Goal: Information Seeking & Learning: Check status

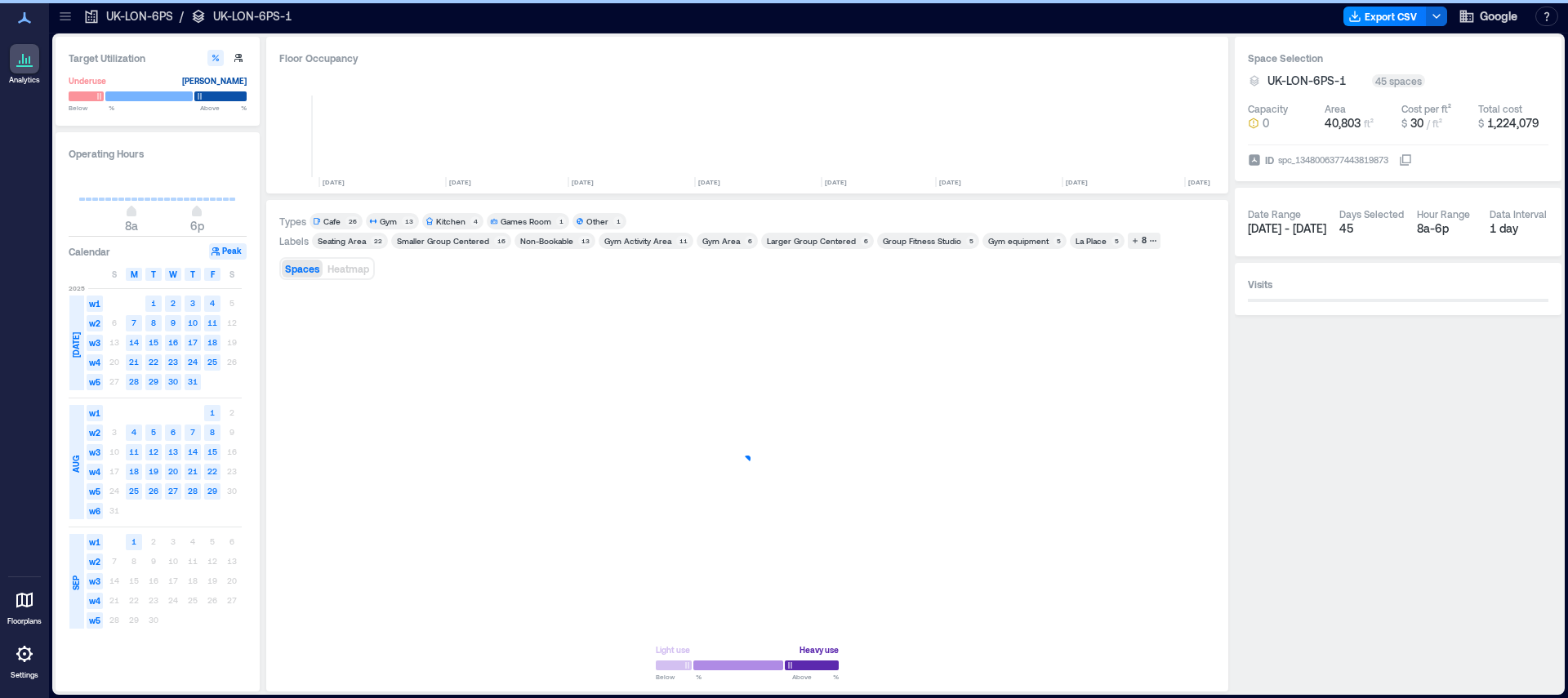
scroll to position [0, 479]
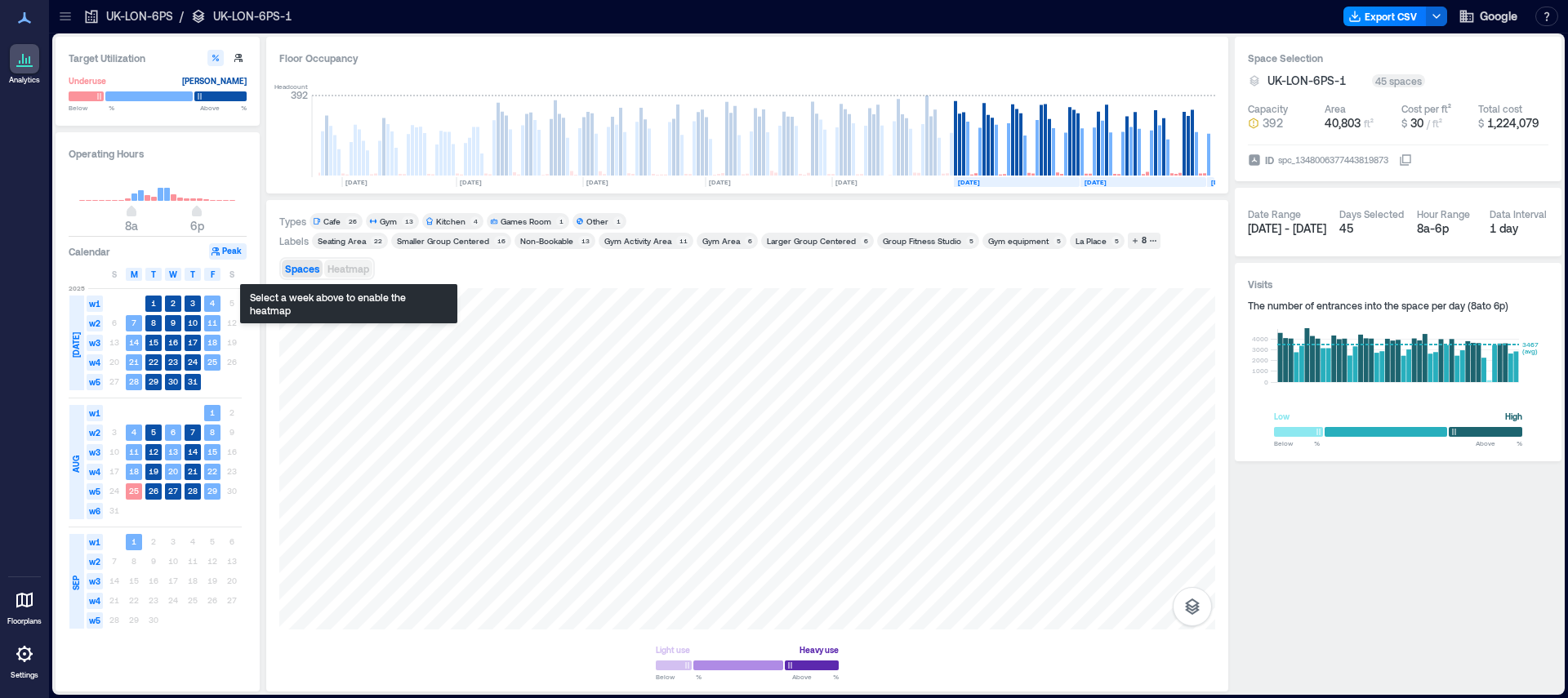
click at [347, 270] on span "Heatmap" at bounding box center [348, 269] width 42 height 11
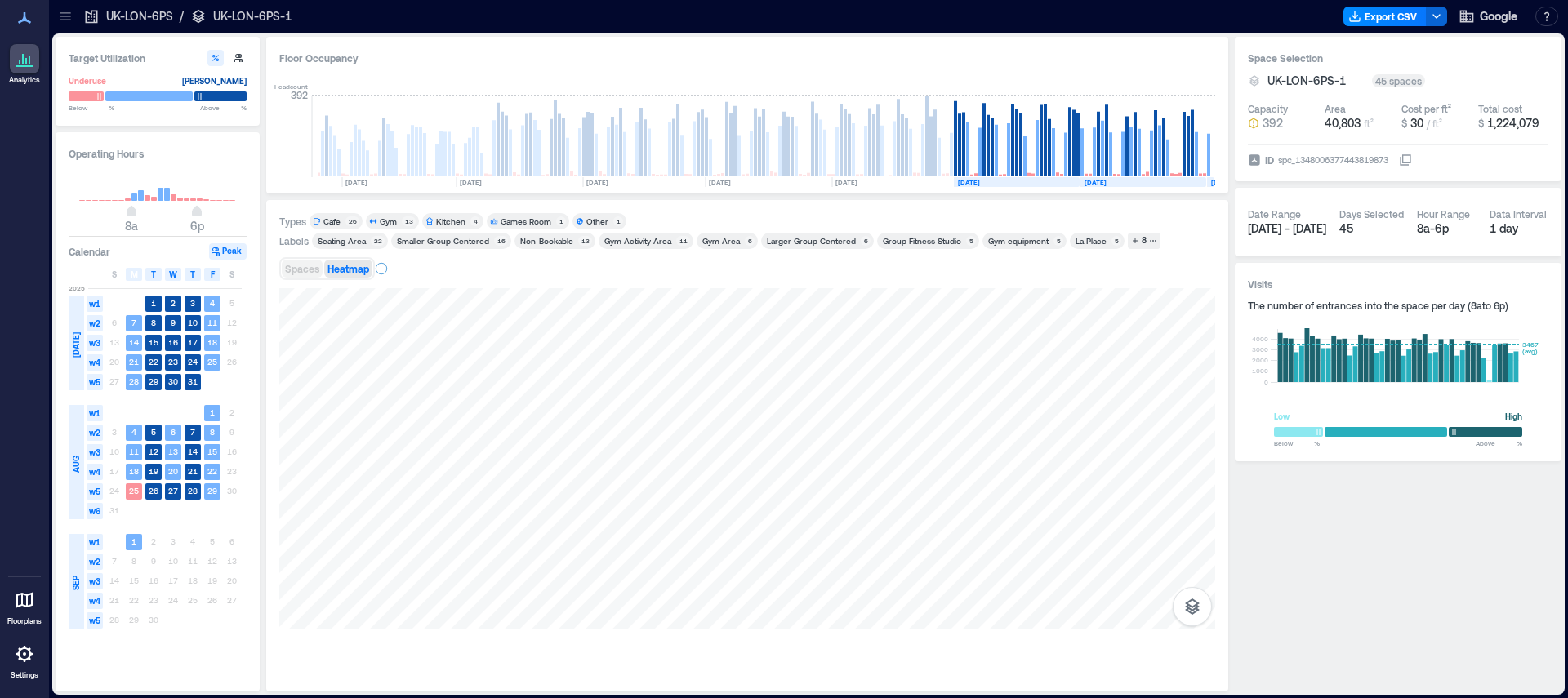
click at [296, 273] on span "Spaces" at bounding box center [301, 269] width 34 height 11
click at [333, 222] on div "Cafe" at bounding box center [332, 222] width 17 height 11
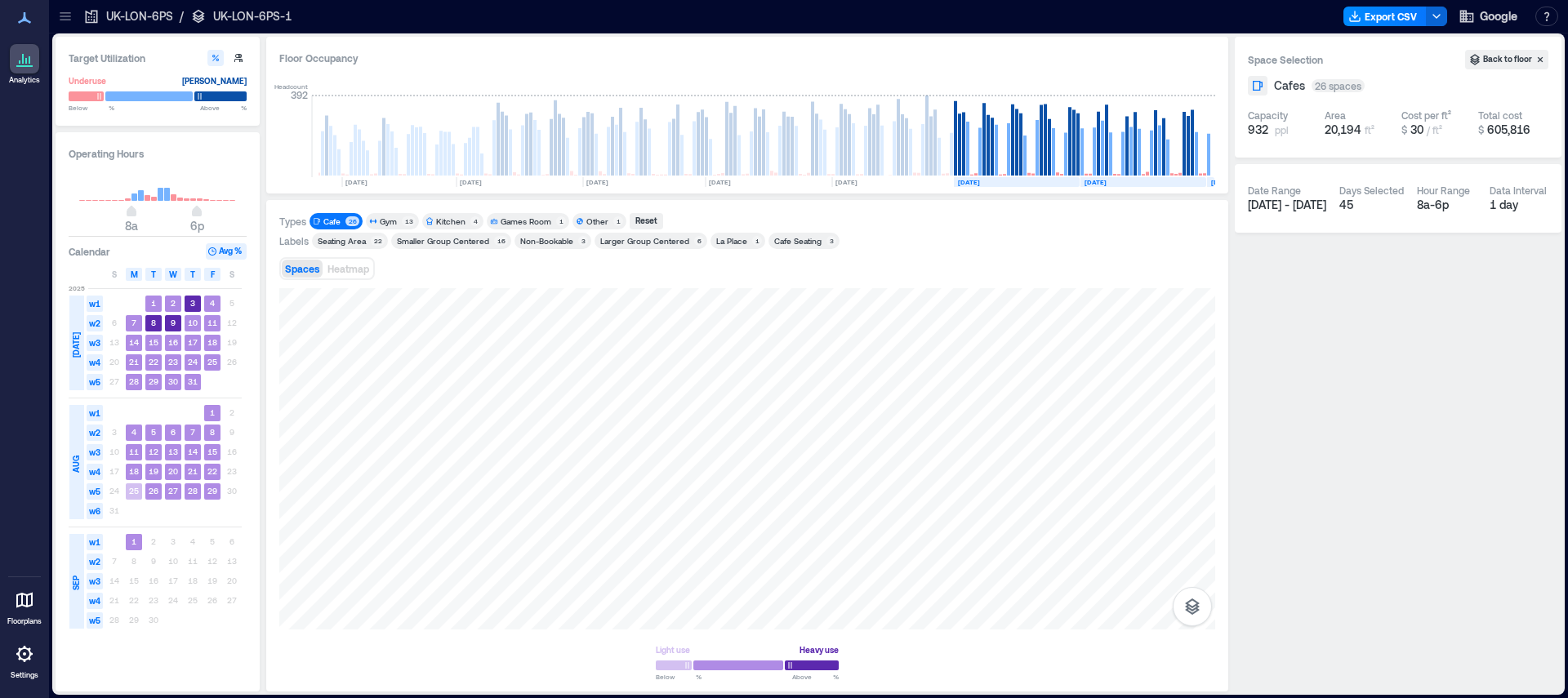
click at [800, 245] on div "Cafe Seating" at bounding box center [797, 241] width 47 height 11
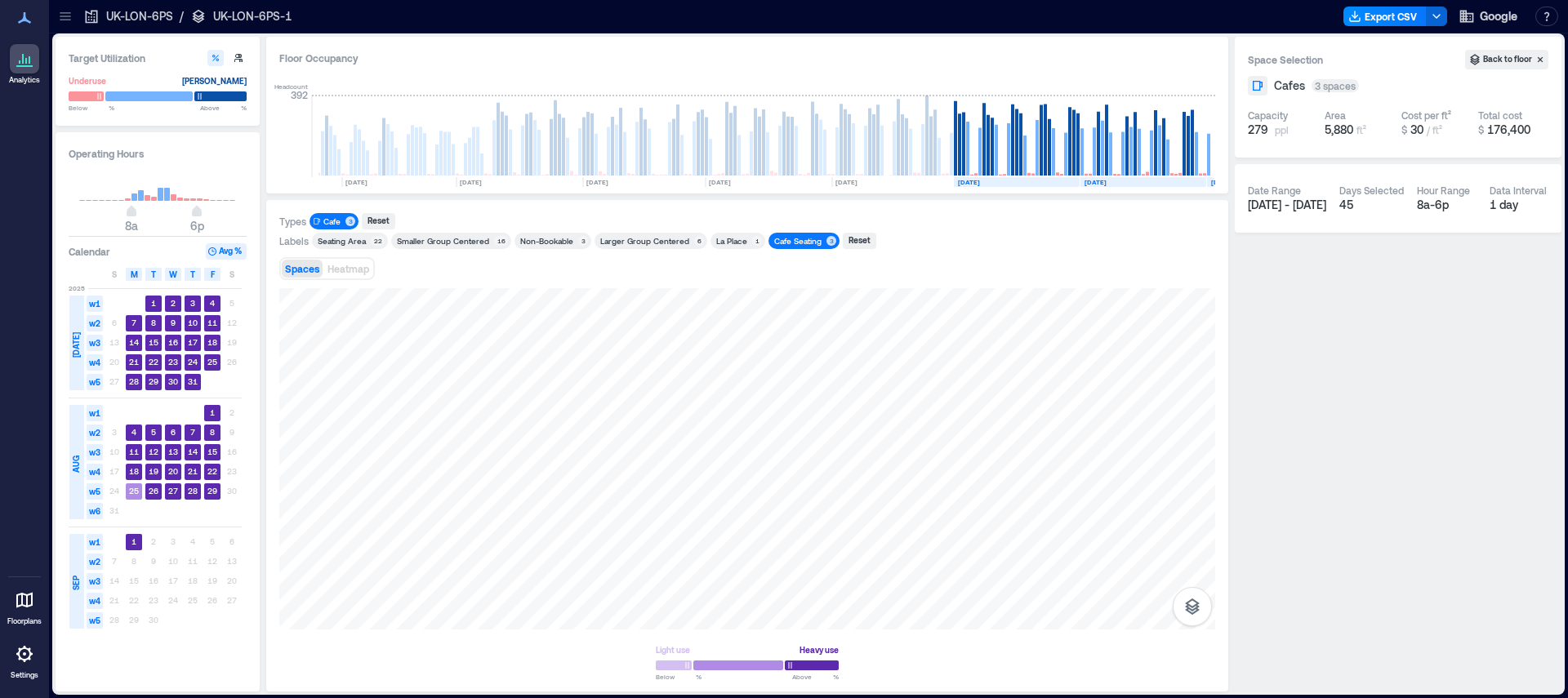
click at [778, 238] on div "Cafe Seating" at bounding box center [797, 241] width 47 height 11
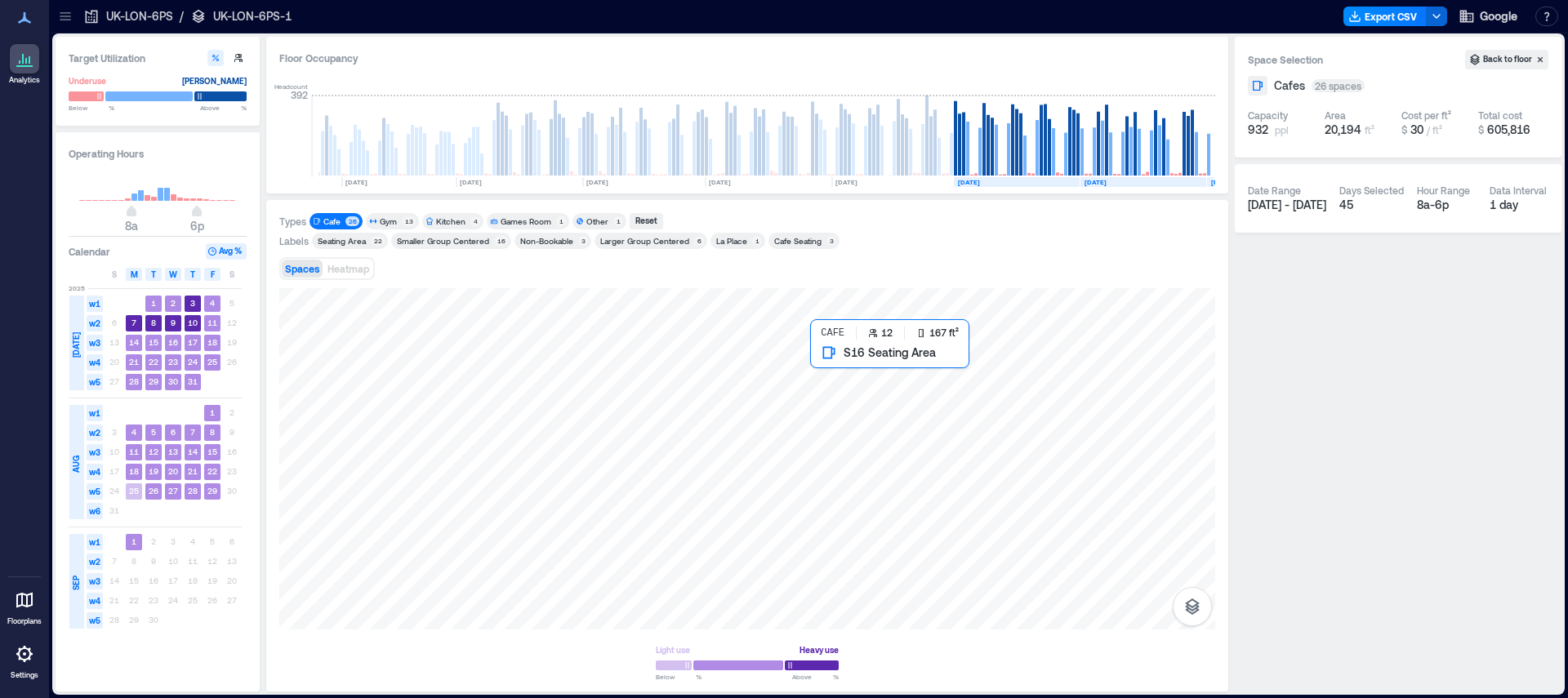
click at [860, 410] on div at bounding box center [746, 459] width 936 height 341
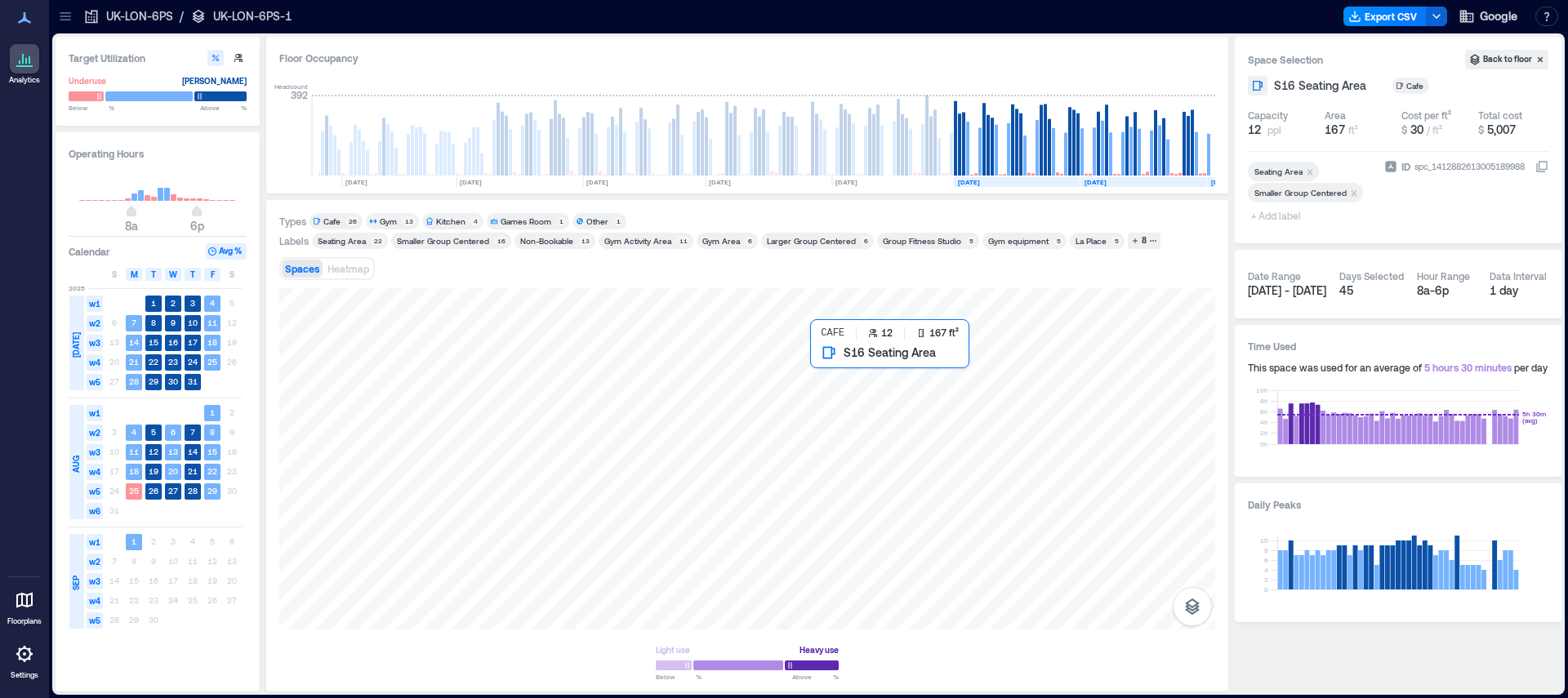
click at [860, 414] on div at bounding box center [746, 459] width 936 height 341
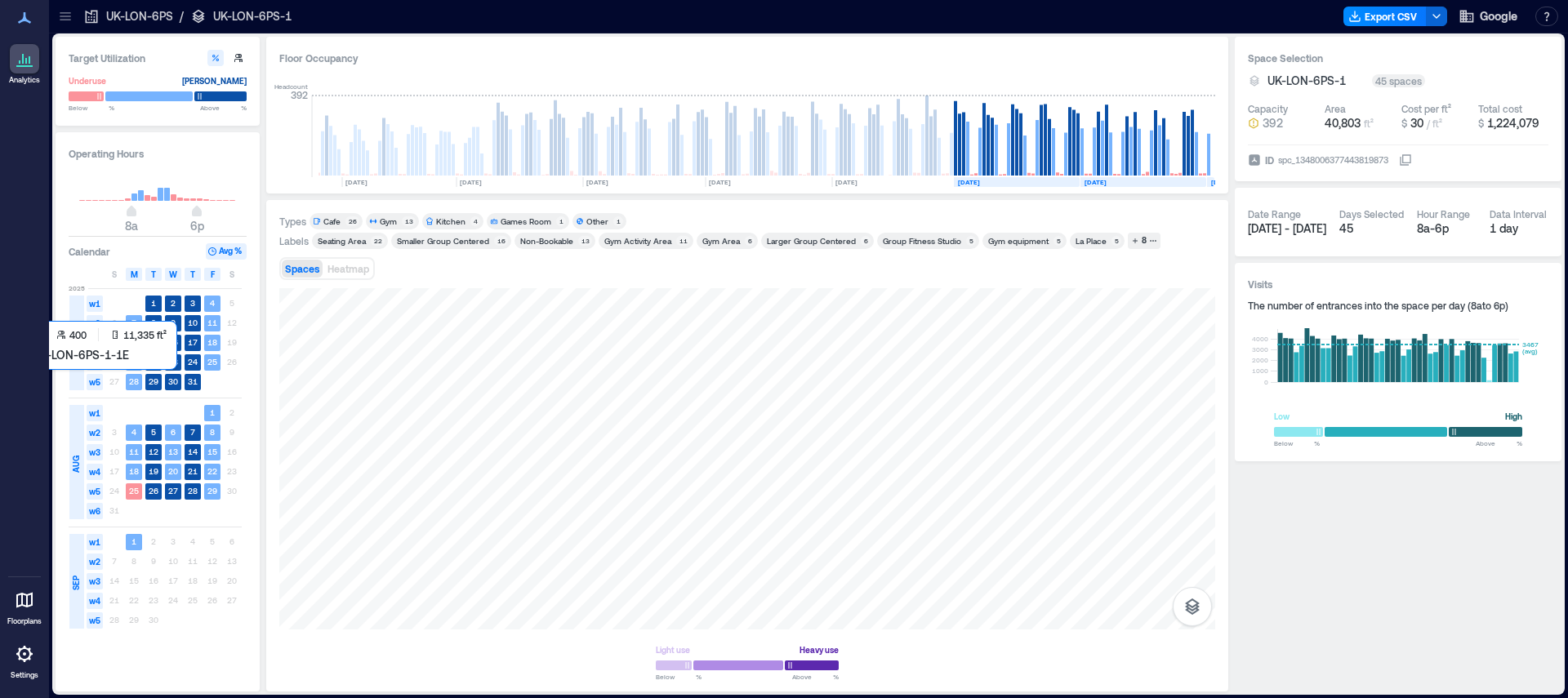
click at [847, 472] on div at bounding box center [746, 459] width 936 height 341
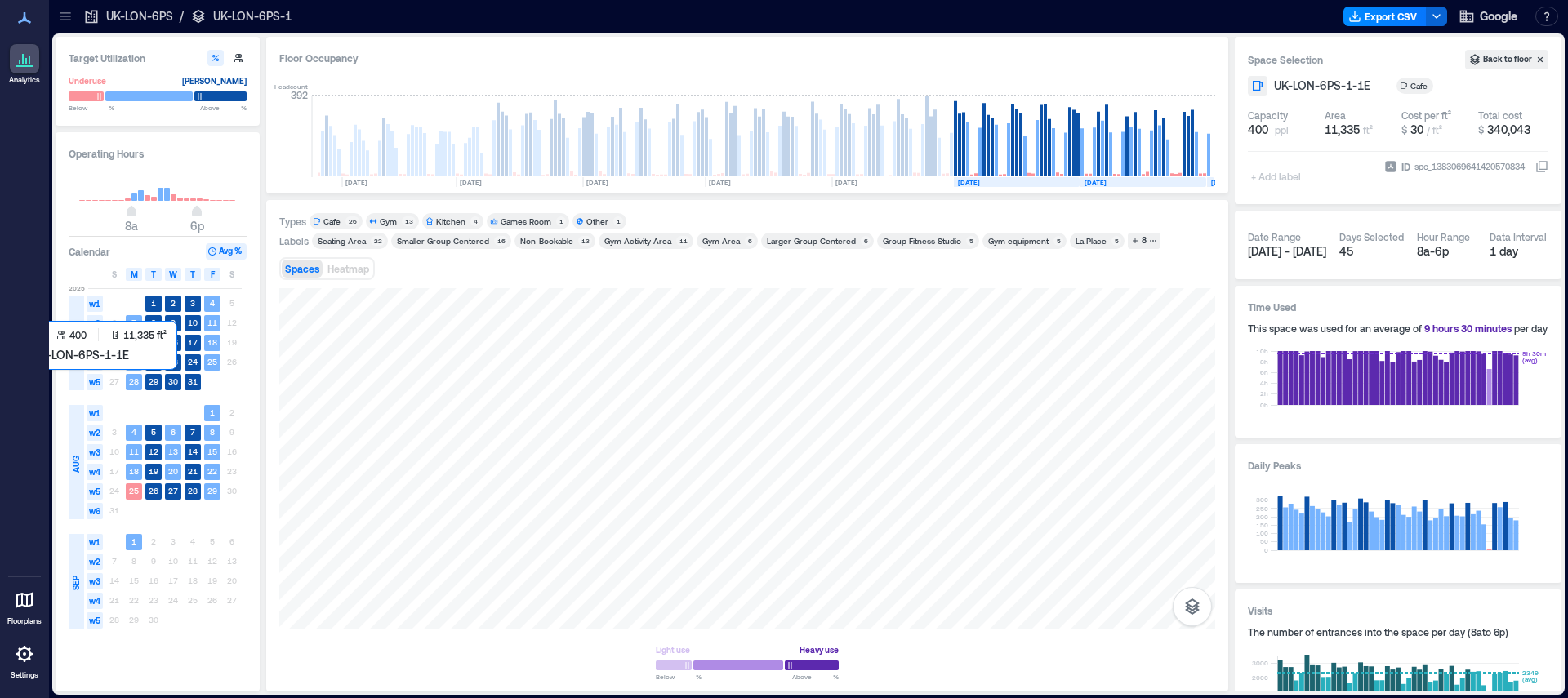
click at [847, 472] on div at bounding box center [746, 459] width 936 height 341
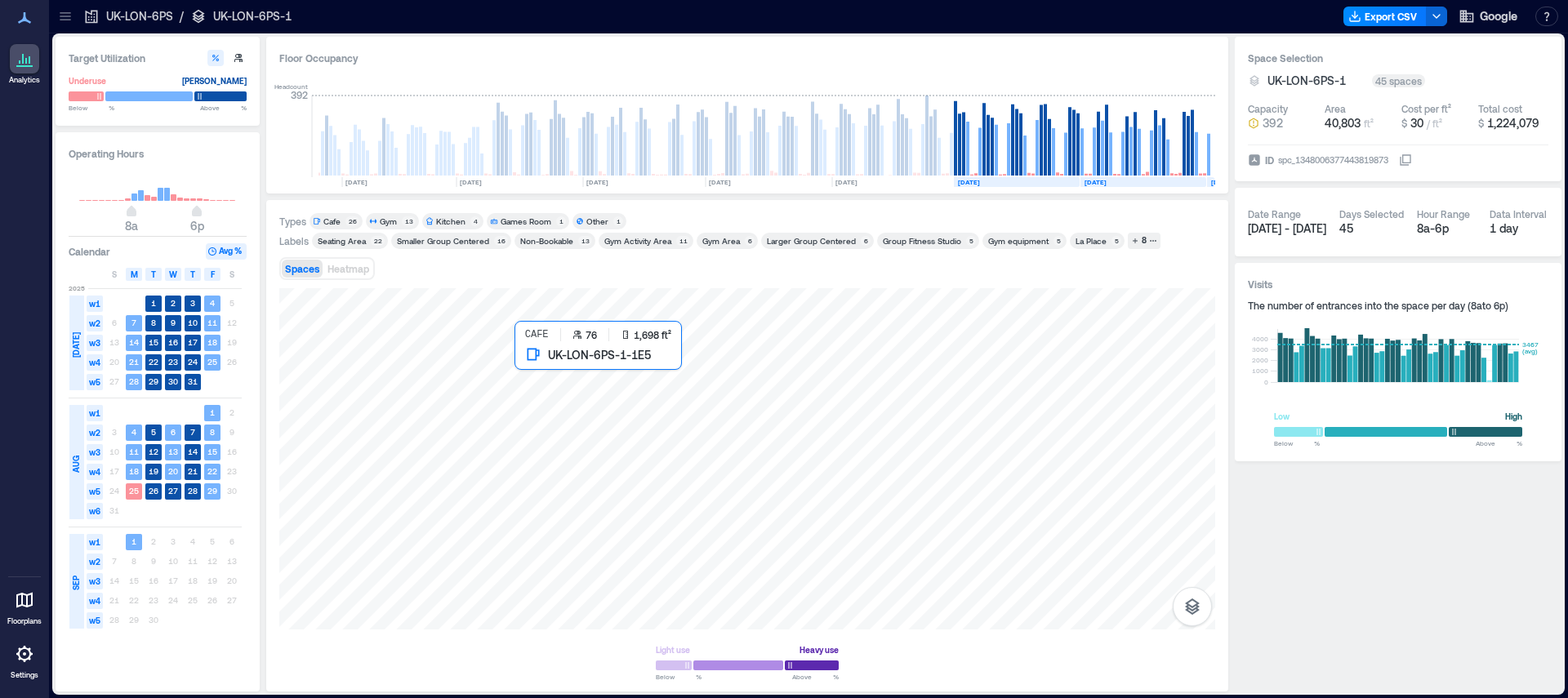
click at [626, 396] on div at bounding box center [746, 459] width 936 height 341
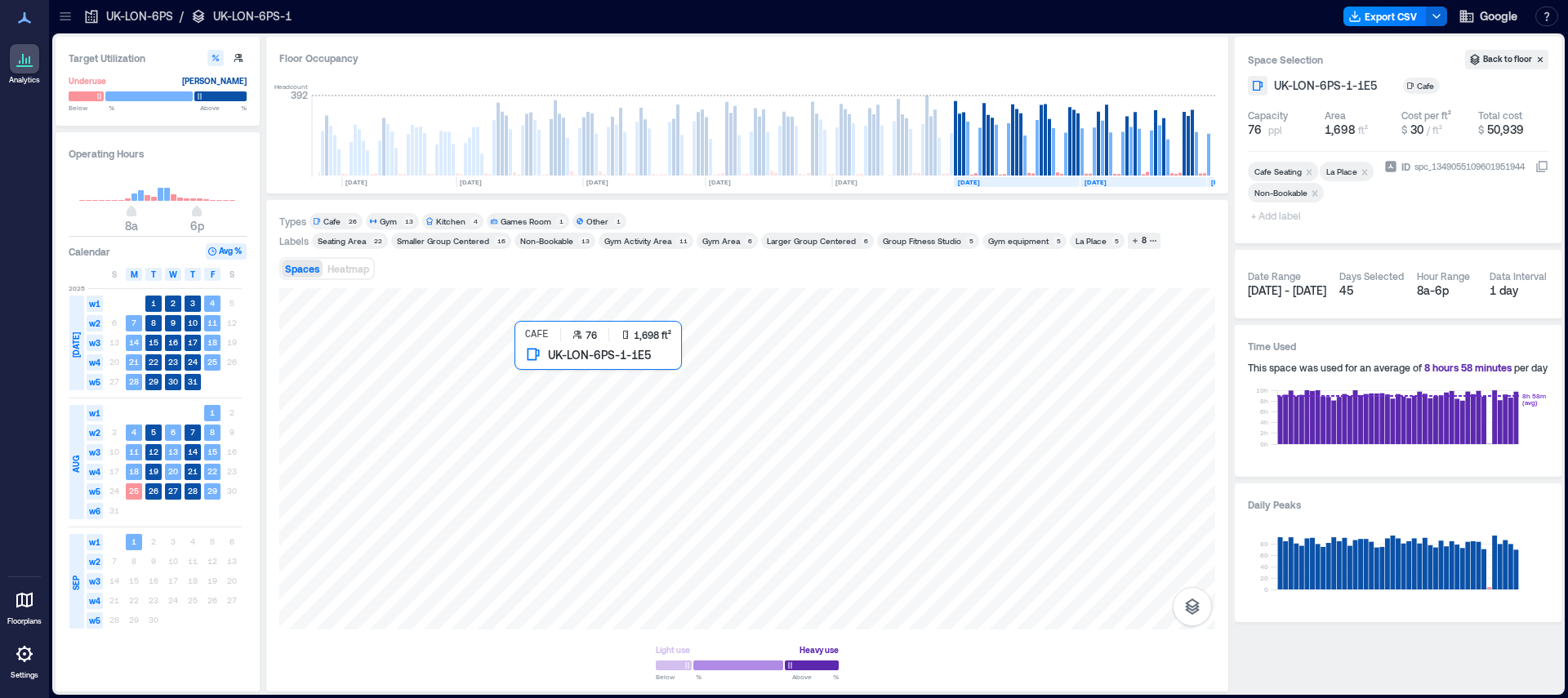
click at [626, 396] on div at bounding box center [746, 459] width 936 height 341
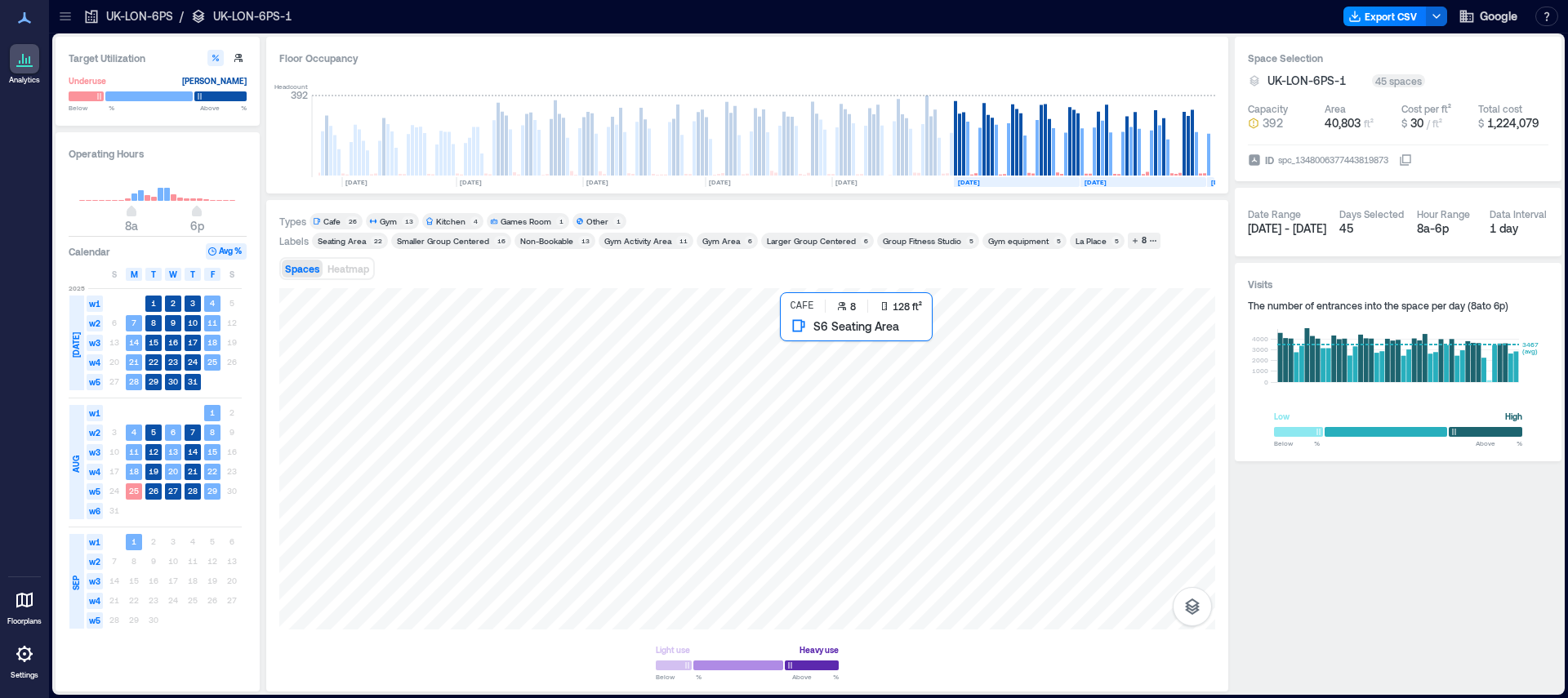
click at [821, 334] on div at bounding box center [746, 459] width 936 height 341
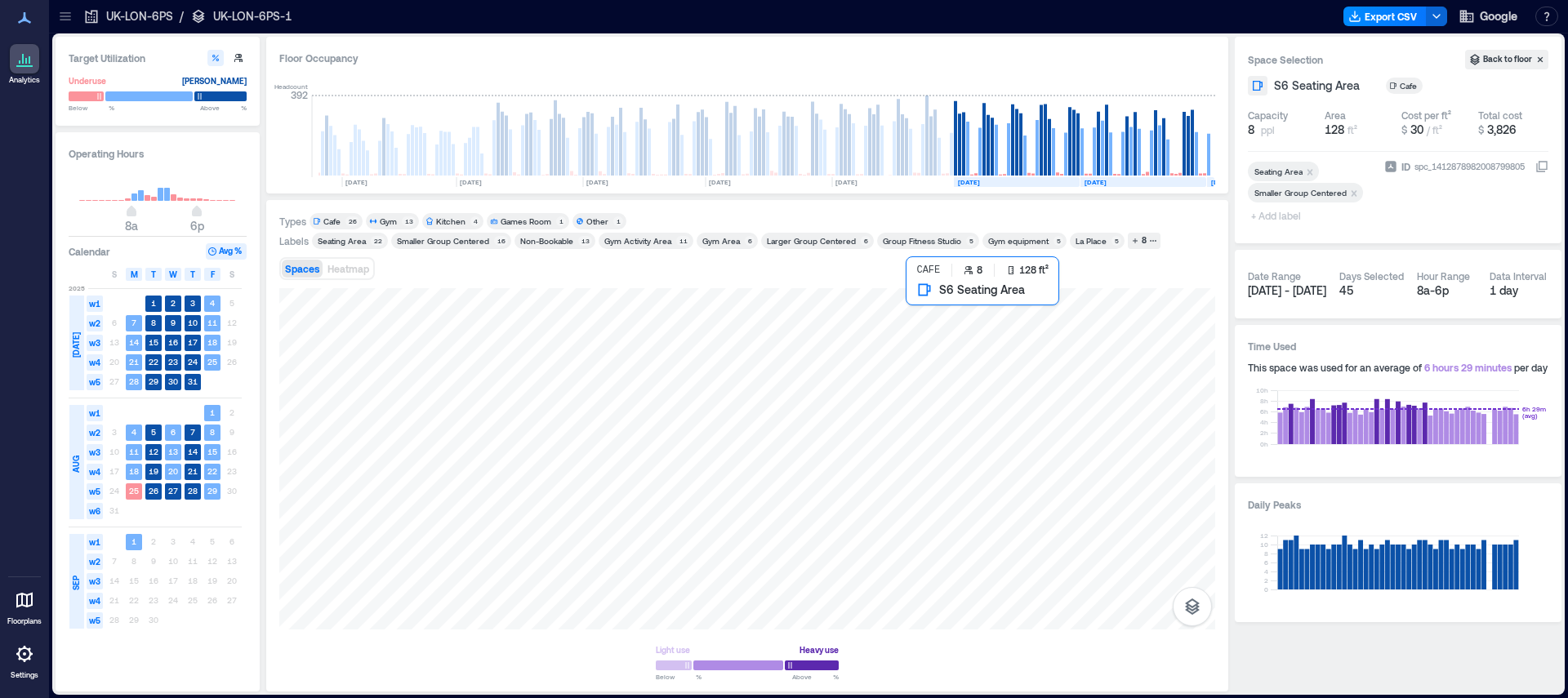
click at [952, 318] on div at bounding box center [746, 459] width 936 height 341
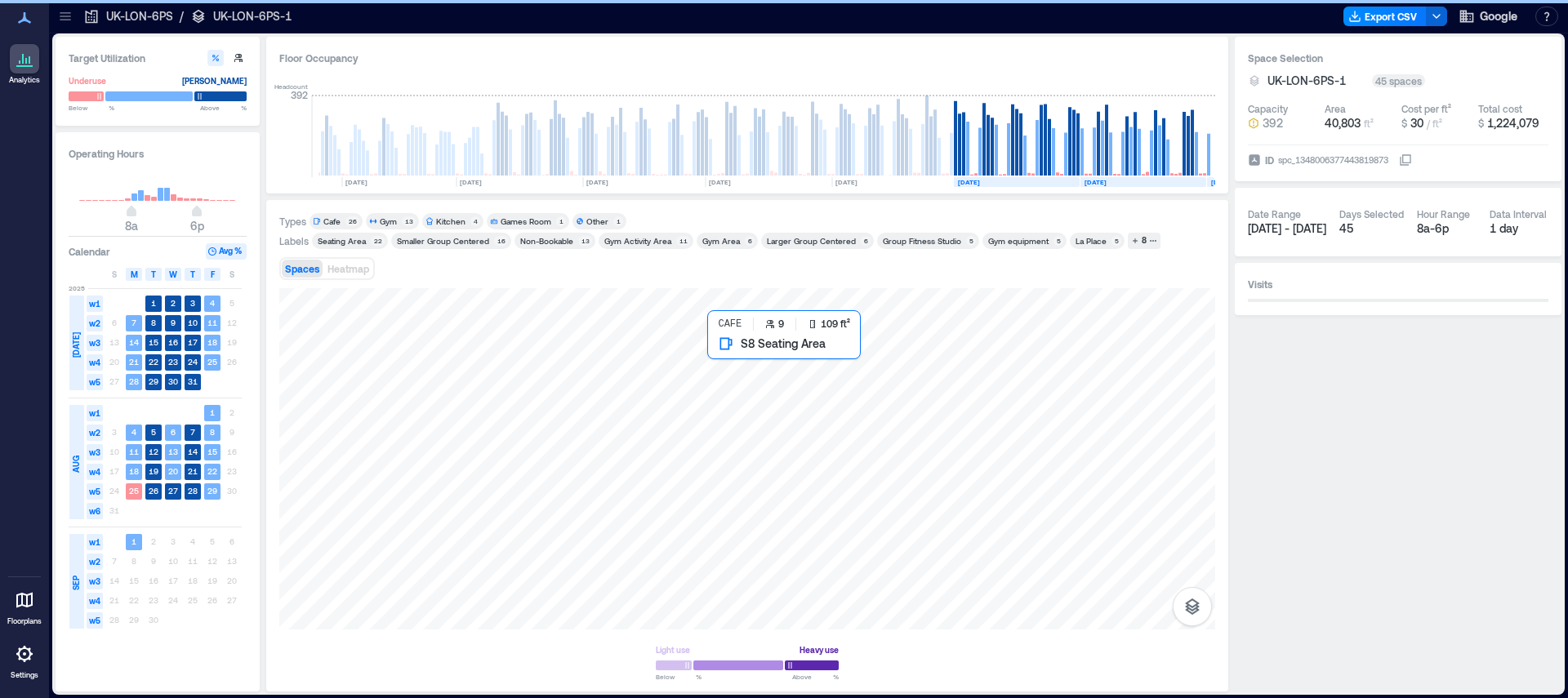
click at [736, 371] on div at bounding box center [746, 459] width 936 height 341
